Goal: Find specific page/section: Find specific page/section

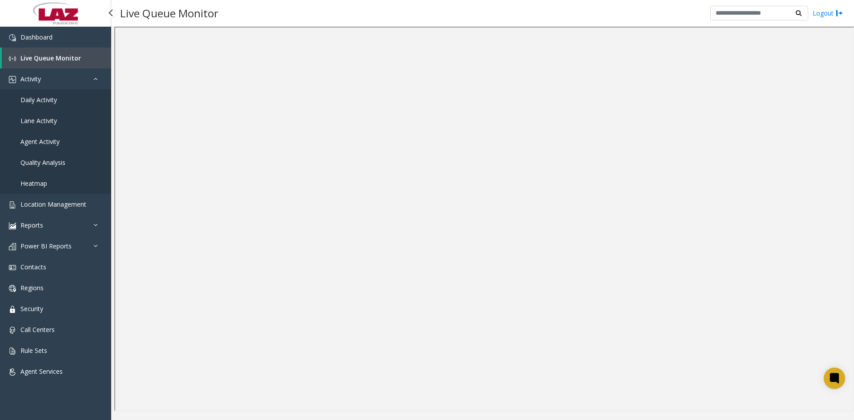
click at [47, 57] on span "Live Queue Monitor" at bounding box center [50, 58] width 60 height 8
click at [43, 94] on link "Daily Activity" at bounding box center [55, 99] width 111 height 21
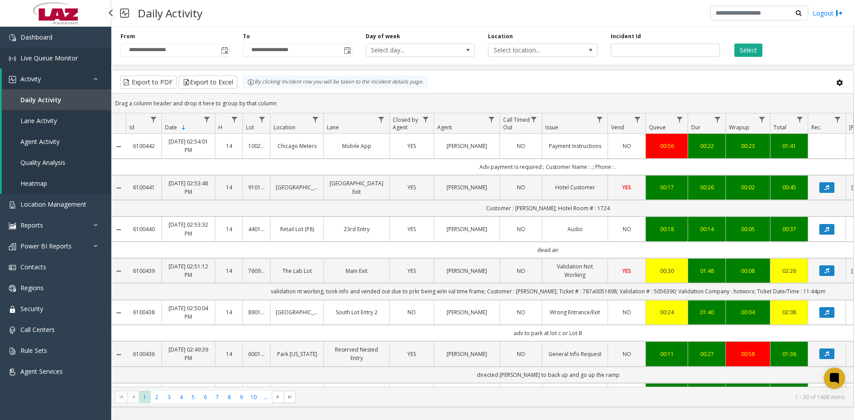
click at [55, 56] on span "Live Queue Monitor" at bounding box center [48, 58] width 57 height 8
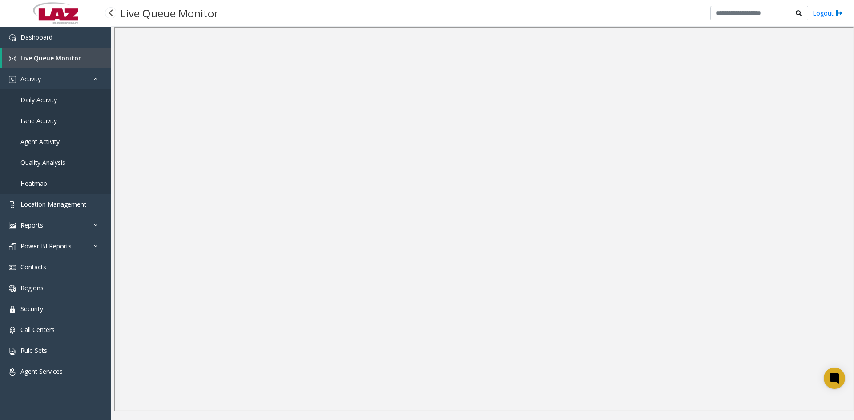
click at [48, 61] on span "Live Queue Monitor" at bounding box center [50, 58] width 60 height 8
click at [39, 80] on span "Activity" at bounding box center [30, 79] width 20 height 8
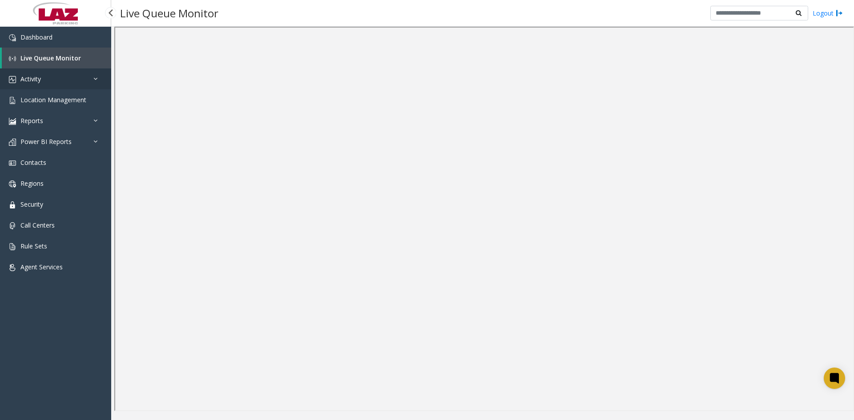
click at [38, 80] on span "Activity" at bounding box center [30, 79] width 20 height 8
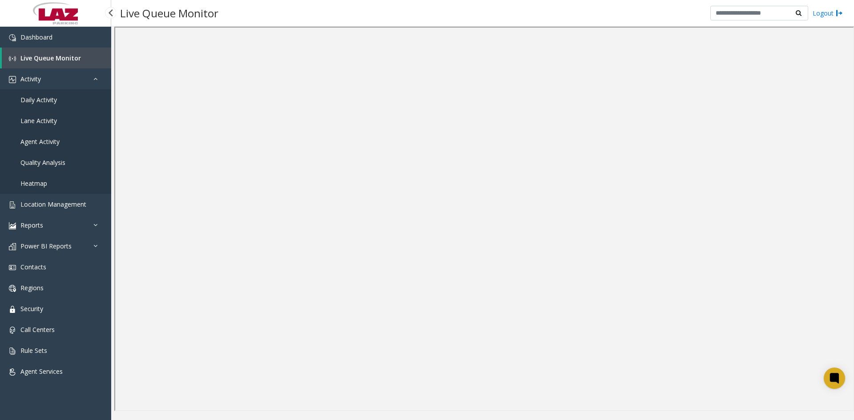
click at [44, 101] on span "Daily Activity" at bounding box center [38, 100] width 36 height 8
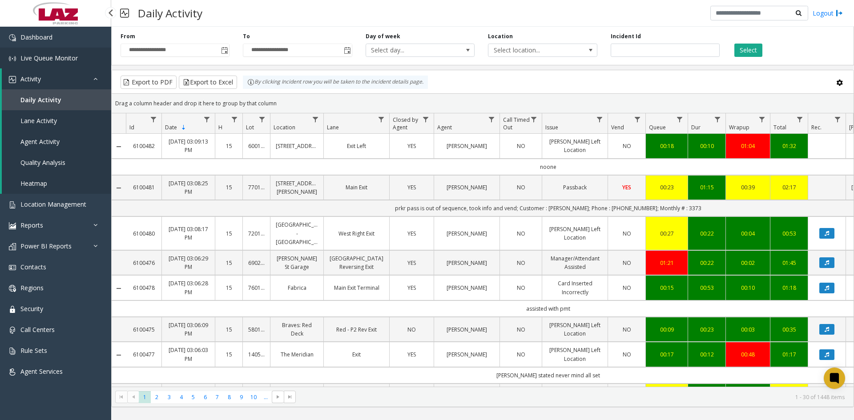
click at [46, 54] on span "Live Queue Monitor" at bounding box center [48, 58] width 57 height 8
